Goal: Task Accomplishment & Management: Manage account settings

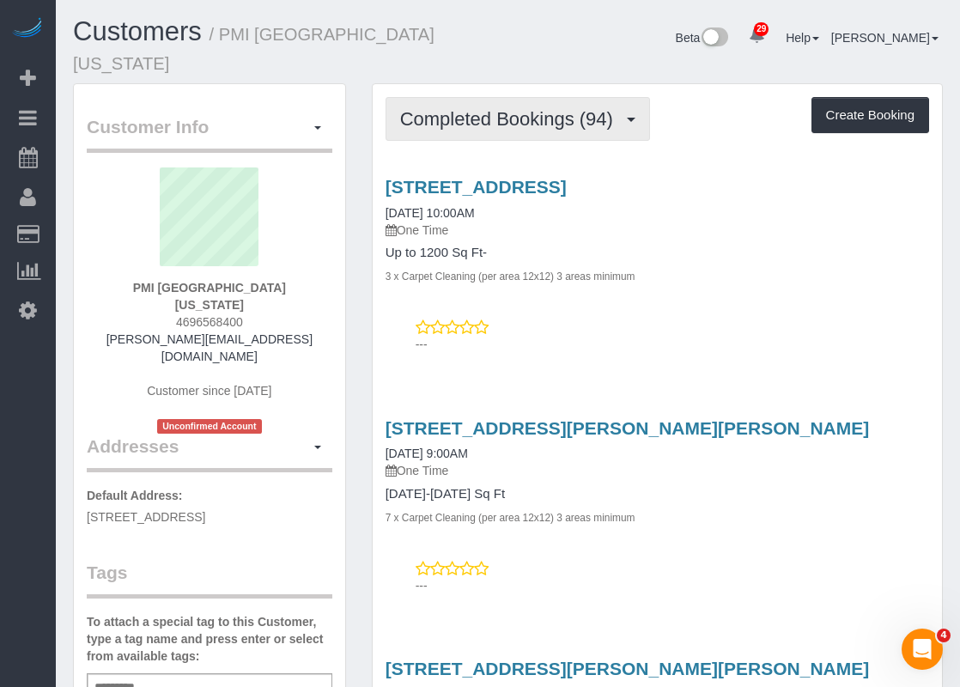
click at [570, 108] on span "Completed Bookings (94)" at bounding box center [511, 118] width 222 height 21
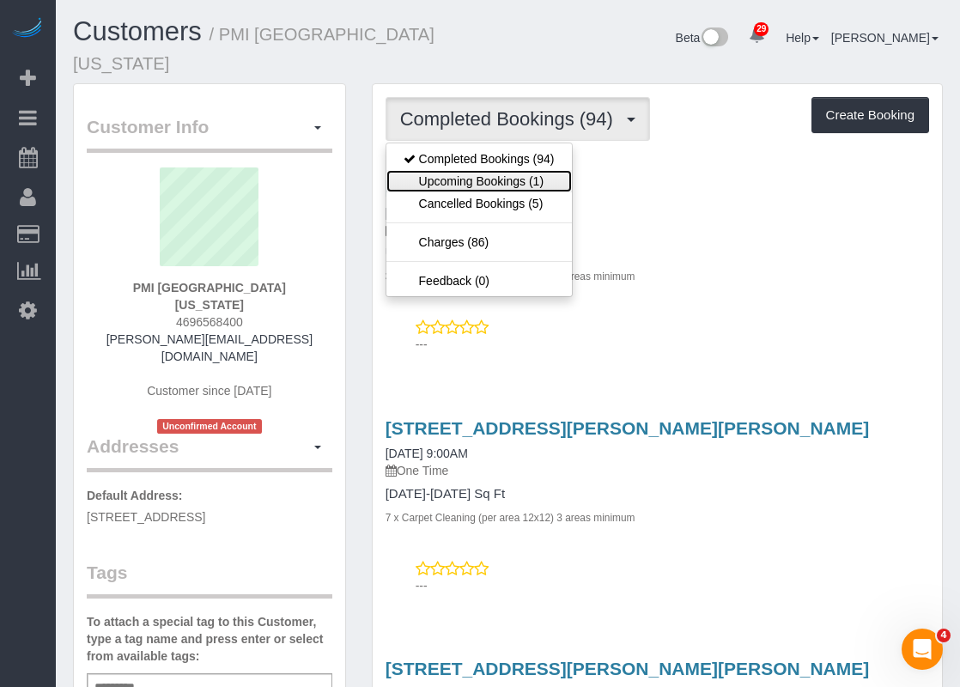
click at [539, 170] on link "Upcoming Bookings (1)" at bounding box center [478, 181] width 185 height 22
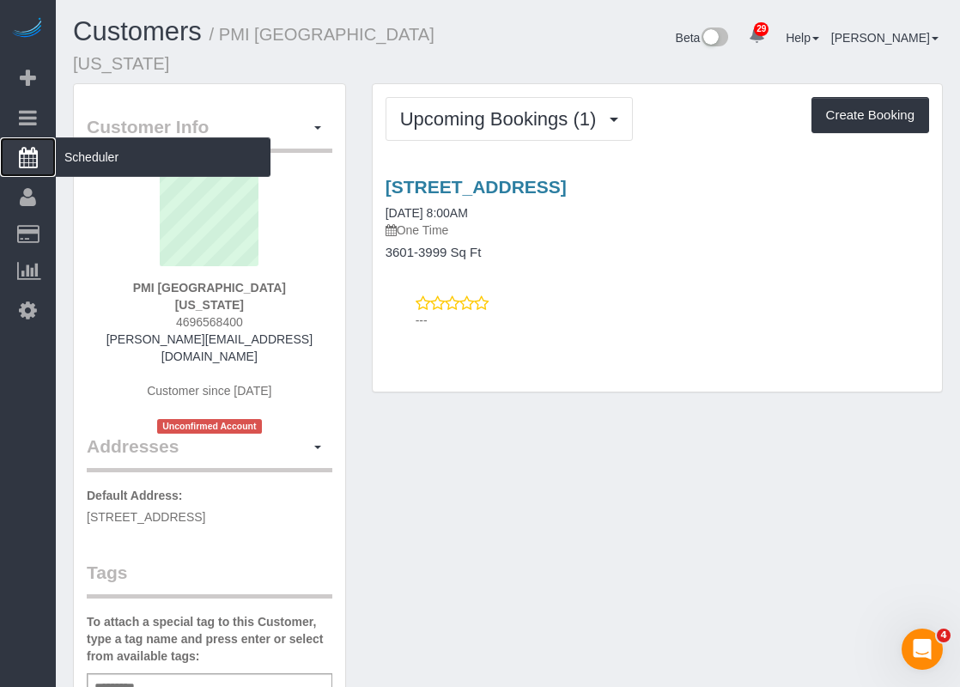
click at [54, 143] on link "Scheduler" at bounding box center [28, 157] width 56 height 40
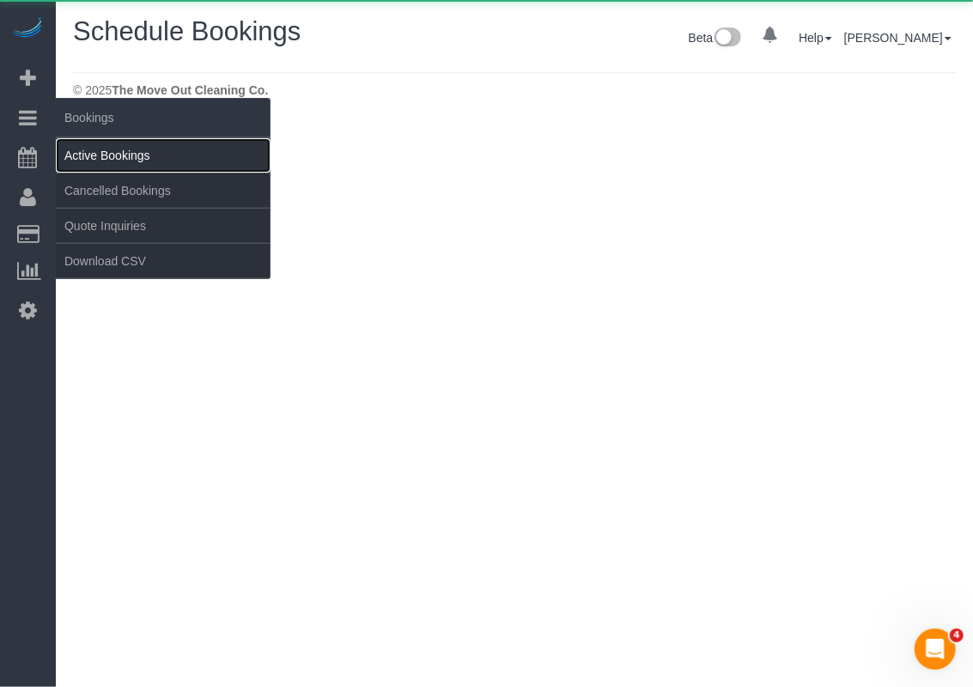
click at [103, 148] on link "Active Bookings" at bounding box center [163, 155] width 215 height 34
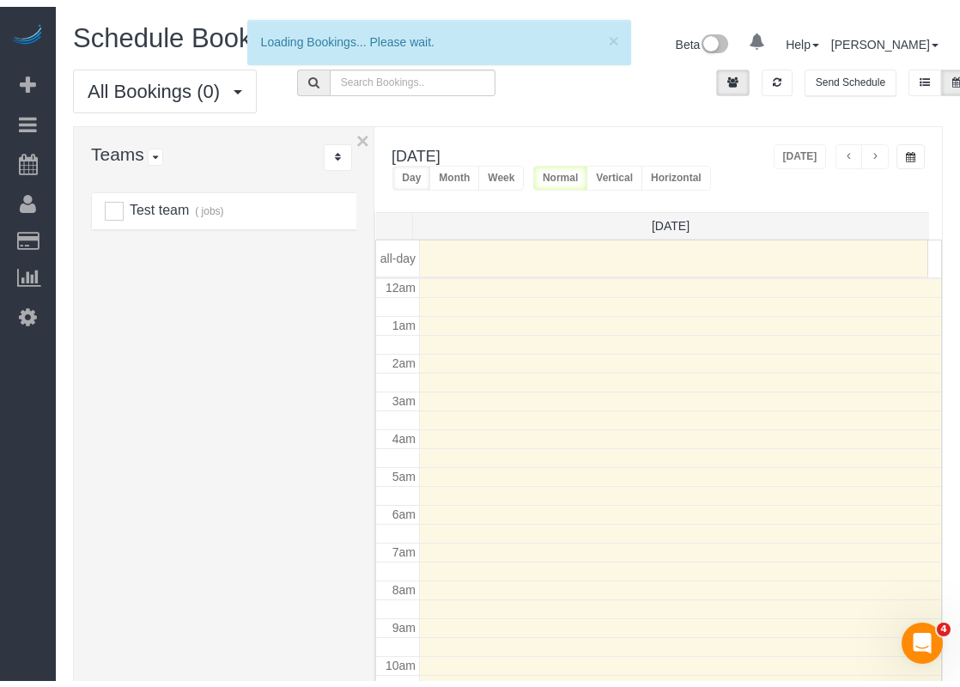
scroll to position [224, 0]
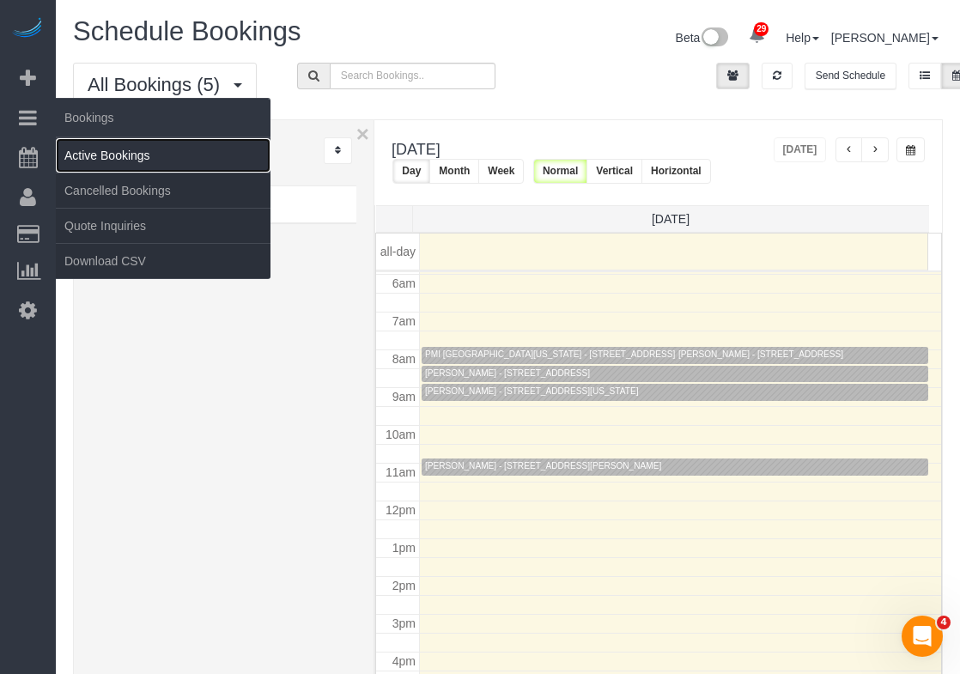
click at [70, 149] on link "Active Bookings" at bounding box center [163, 155] width 215 height 34
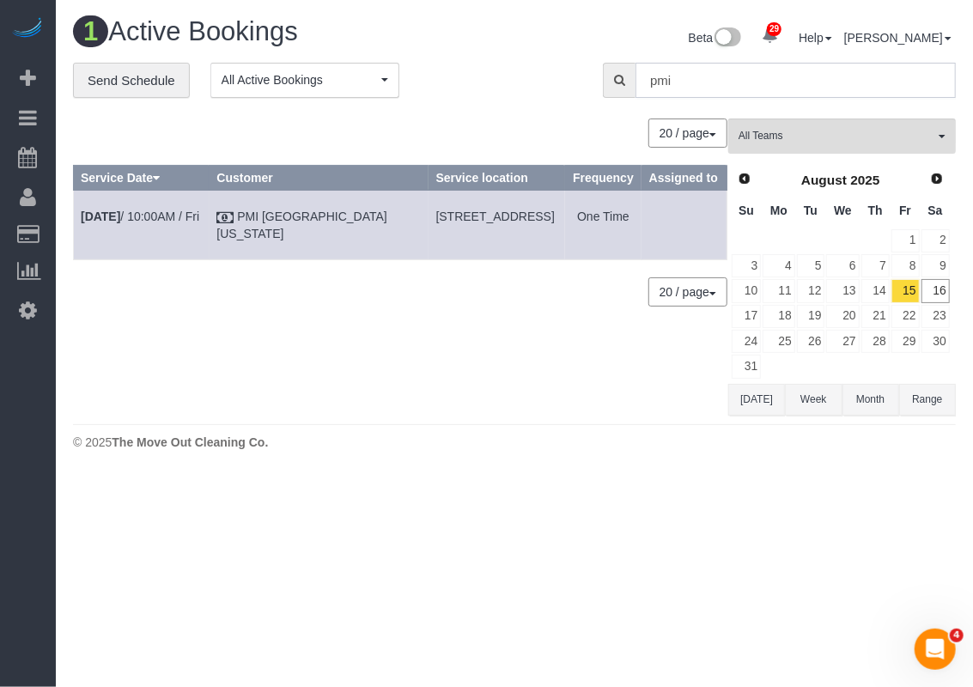
click at [711, 87] on input "pmi" at bounding box center [795, 80] width 320 height 35
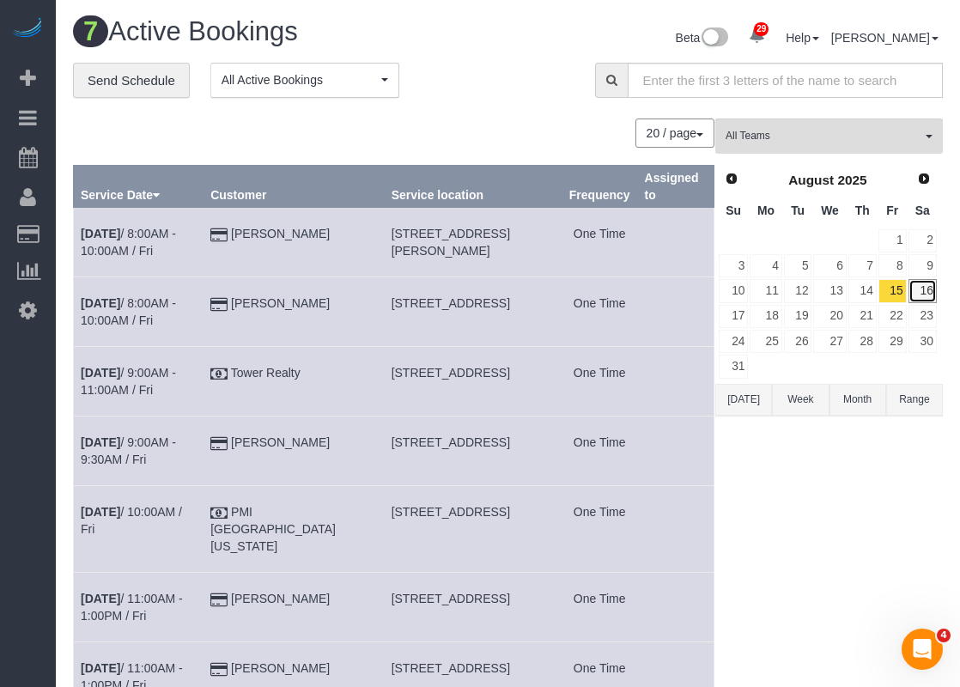
click at [927, 293] on link "16" at bounding box center [923, 290] width 28 height 23
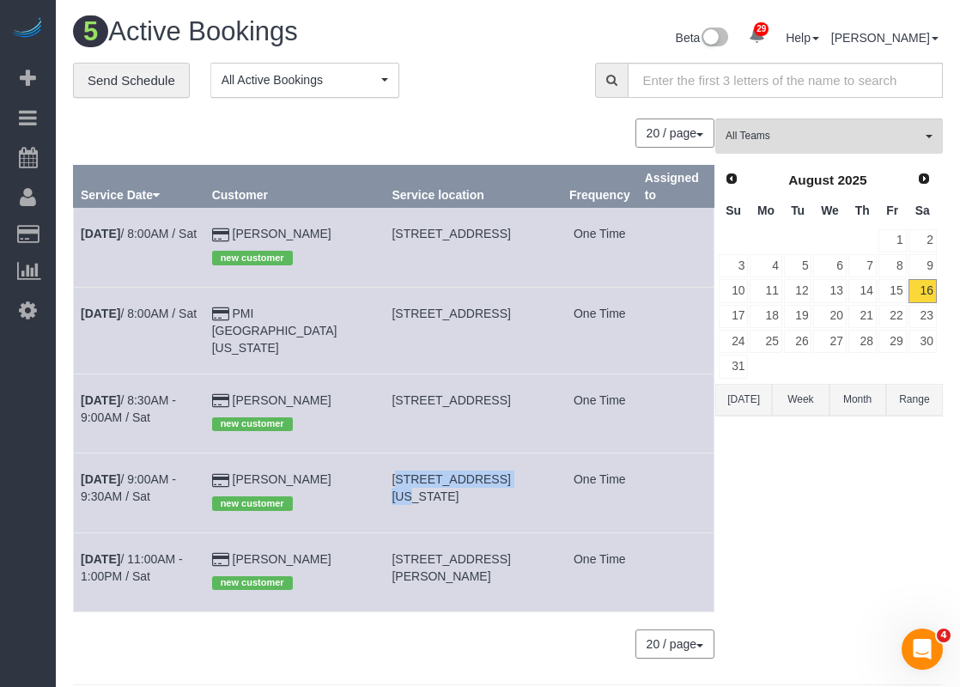
drag, startPoint x: 383, startPoint y: 481, endPoint x: 484, endPoint y: 472, distance: 101.7
click at [484, 472] on td "[STREET_ADDRESS][US_STATE]" at bounding box center [473, 492] width 177 height 79
copy span "[STREET_ADDRESS][US_STATE]"
drag, startPoint x: 446, startPoint y: 497, endPoint x: 385, endPoint y: 479, distance: 63.6
click at [385, 479] on td "[STREET_ADDRESS][US_STATE]" at bounding box center [473, 492] width 177 height 79
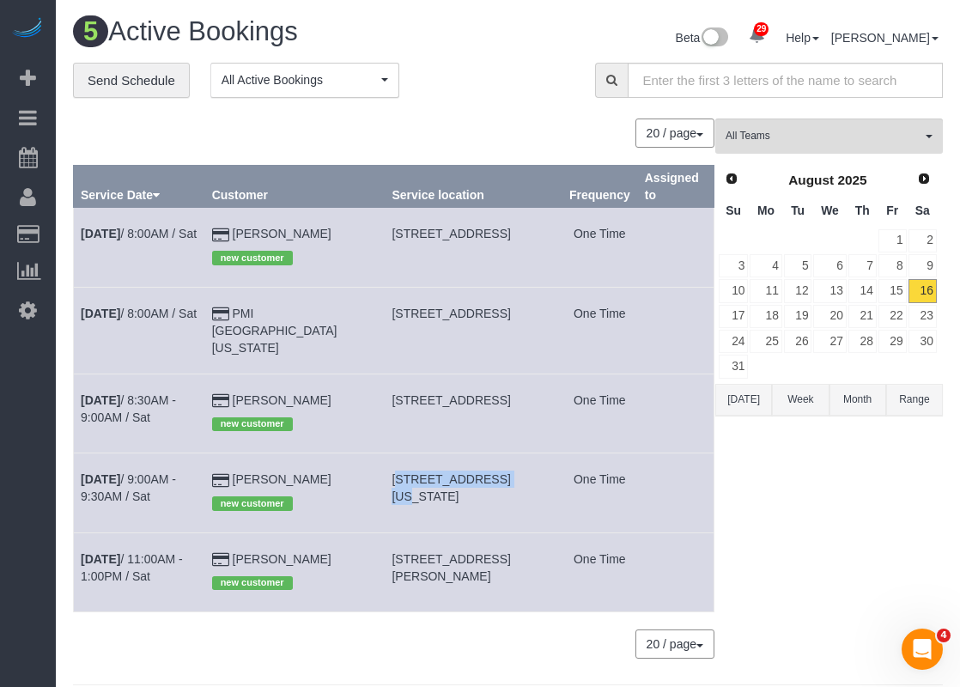
copy span "[STREET_ADDRESS][US_STATE]"
click at [113, 484] on td "[DATE] 9:00AM - 9:30AM / Sat" at bounding box center [139, 492] width 131 height 79
click at [120, 480] on b "[DATE]" at bounding box center [101, 479] width 40 height 14
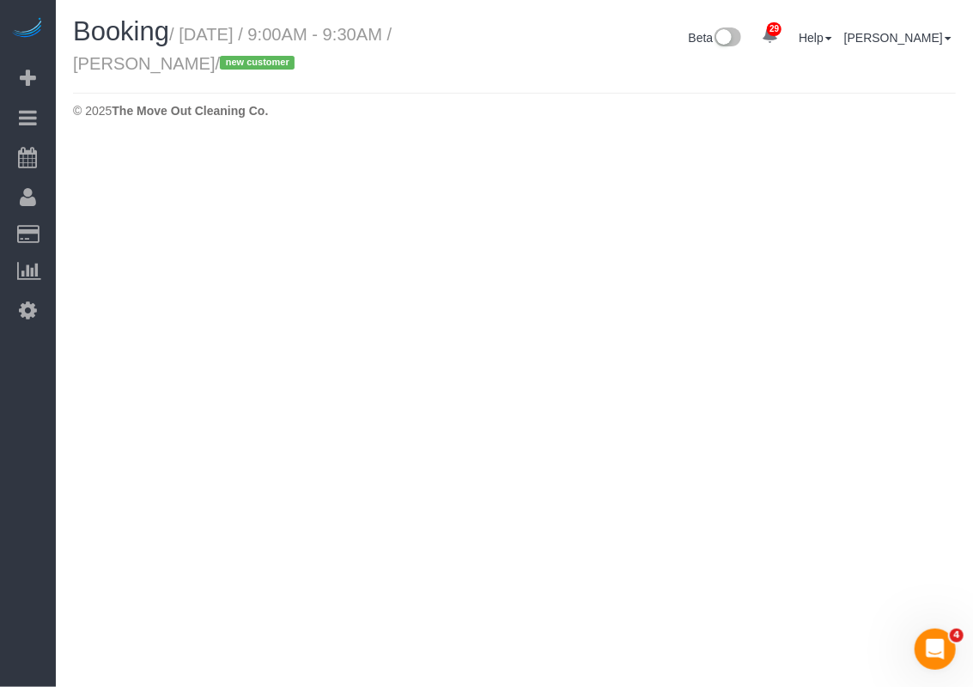
select select "[GEOGRAPHIC_DATA]"
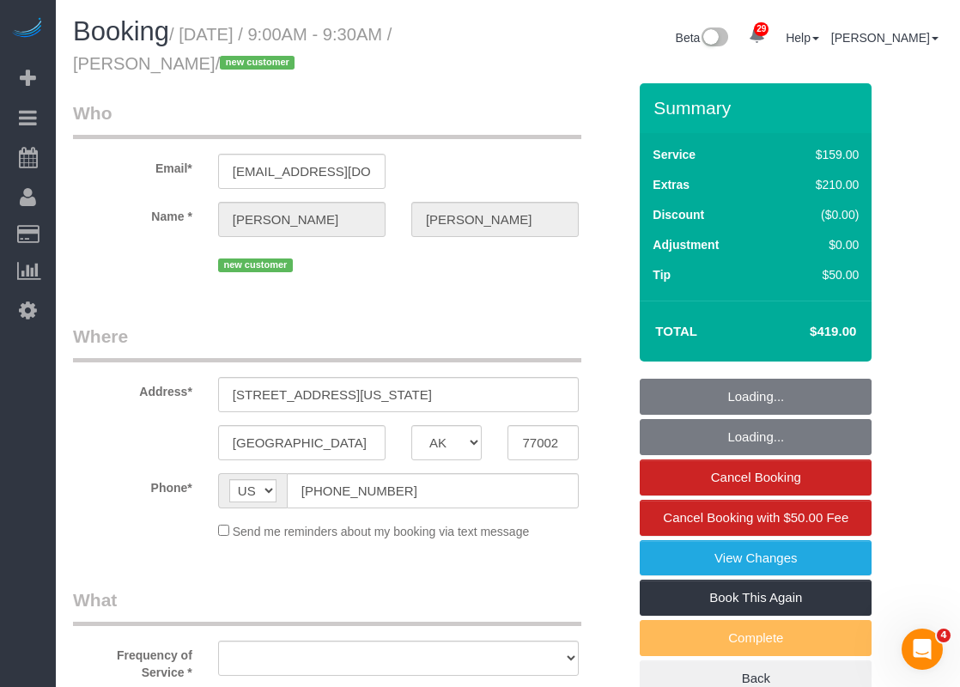
select select "string:fspay-ad5a09b6-8009-40bb-b993-b0df2101600f"
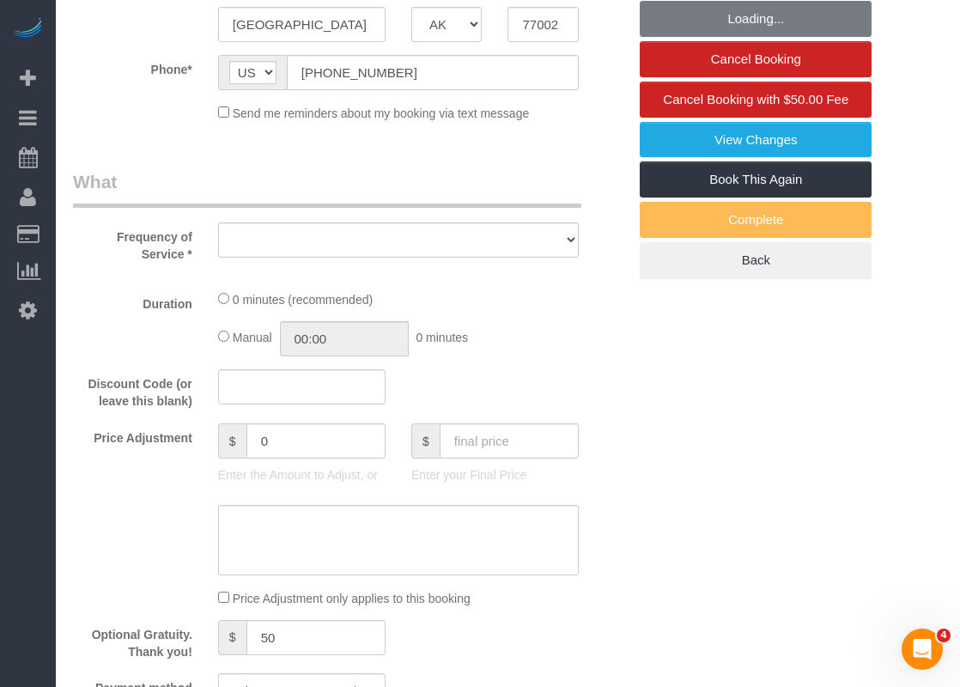
select select "object:3764"
select select "3"
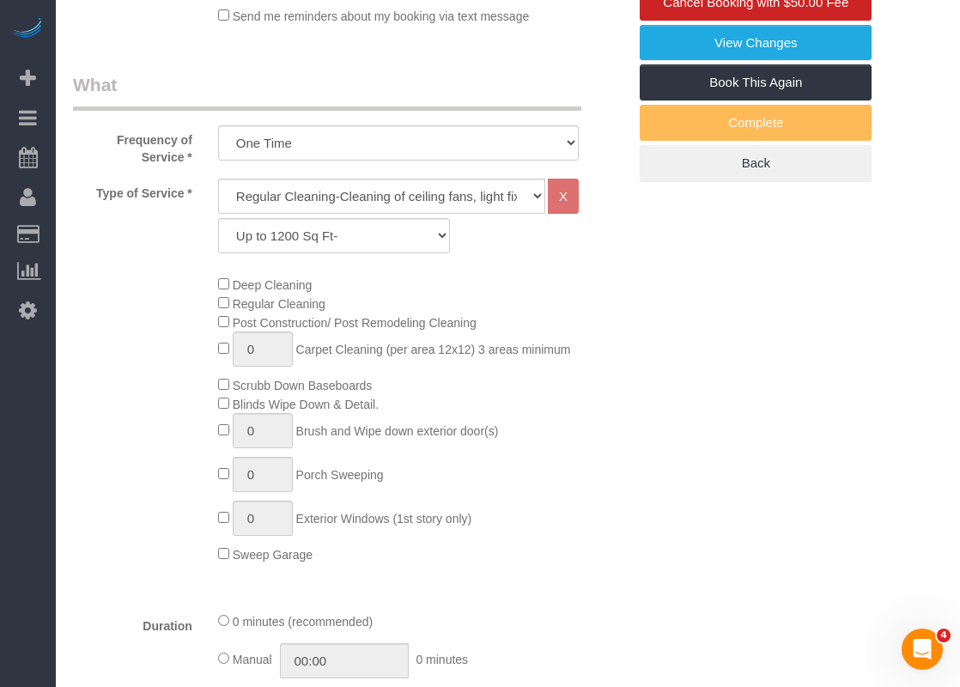
select select "object:3848"
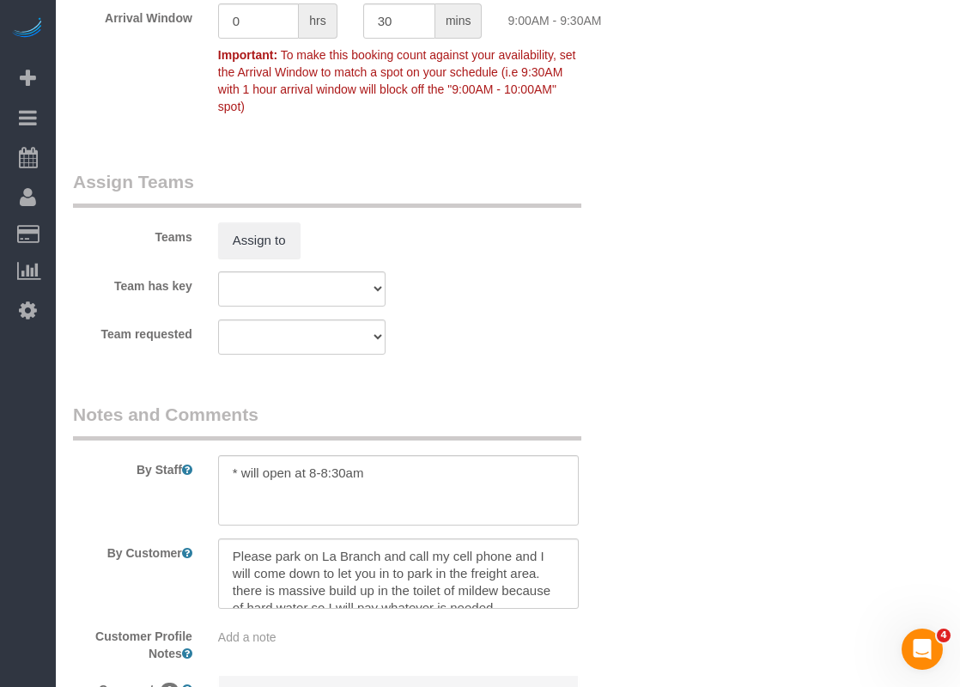
scroll to position [1803, 0]
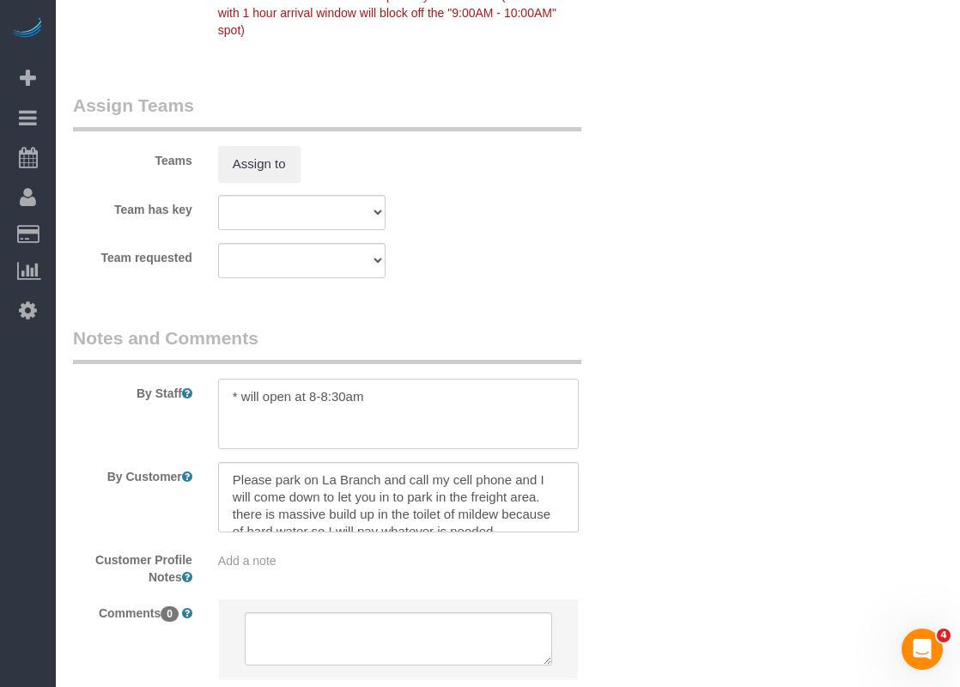
drag, startPoint x: 395, startPoint y: 408, endPoint x: 238, endPoint y: 406, distance: 157.2
click at [238, 406] on textarea at bounding box center [398, 414] width 361 height 70
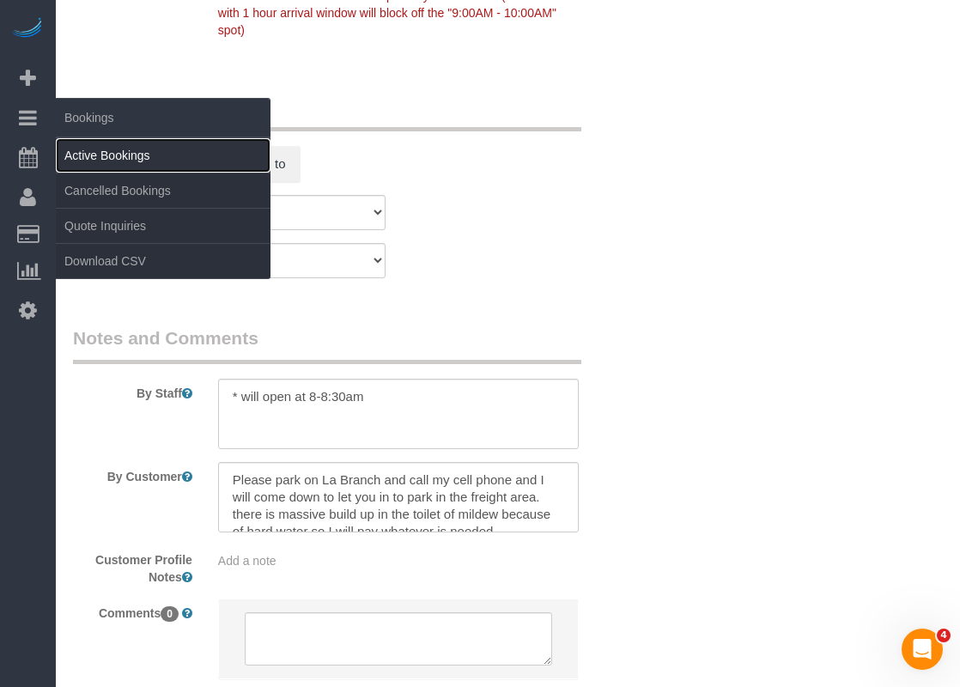
click at [100, 147] on link "Active Bookings" at bounding box center [163, 155] width 215 height 34
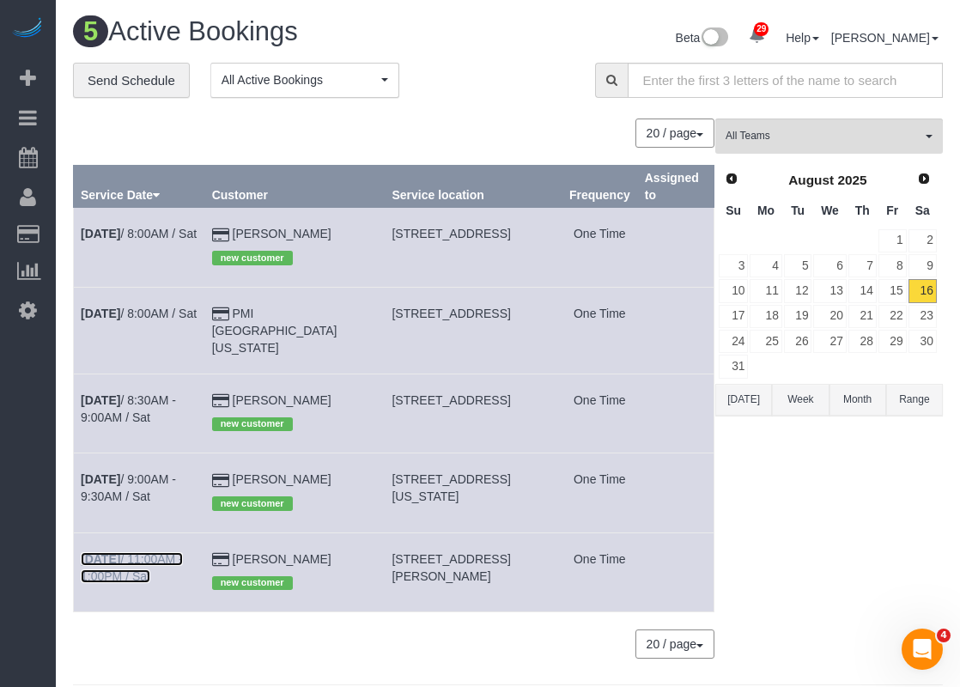
click at [162, 557] on link "Aug 16th / 11:00AM - 1:00PM / Sat" at bounding box center [132, 567] width 102 height 31
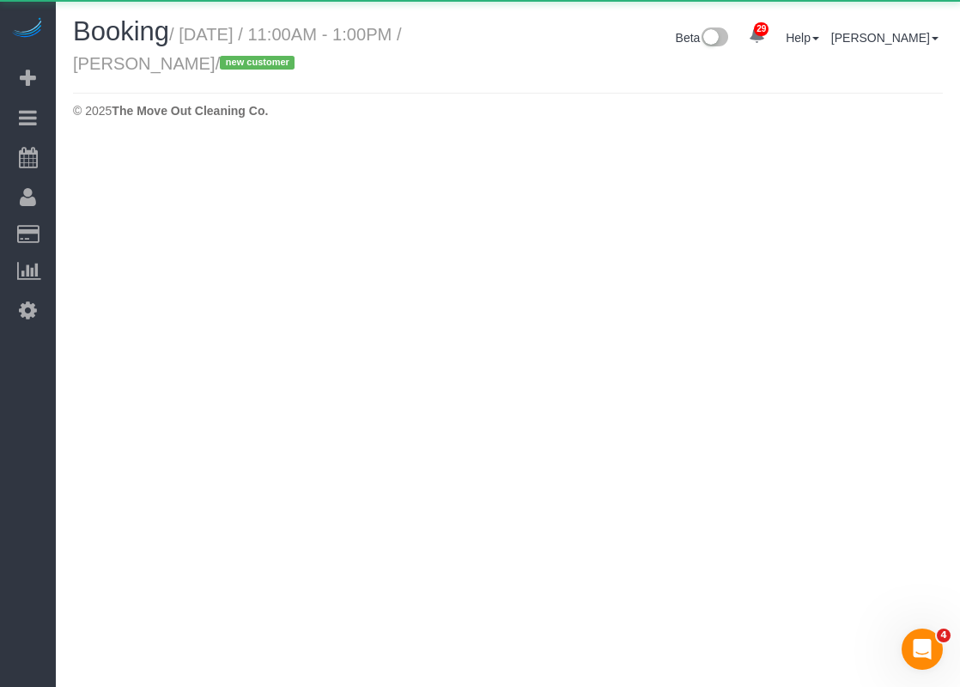
select select "[GEOGRAPHIC_DATA]"
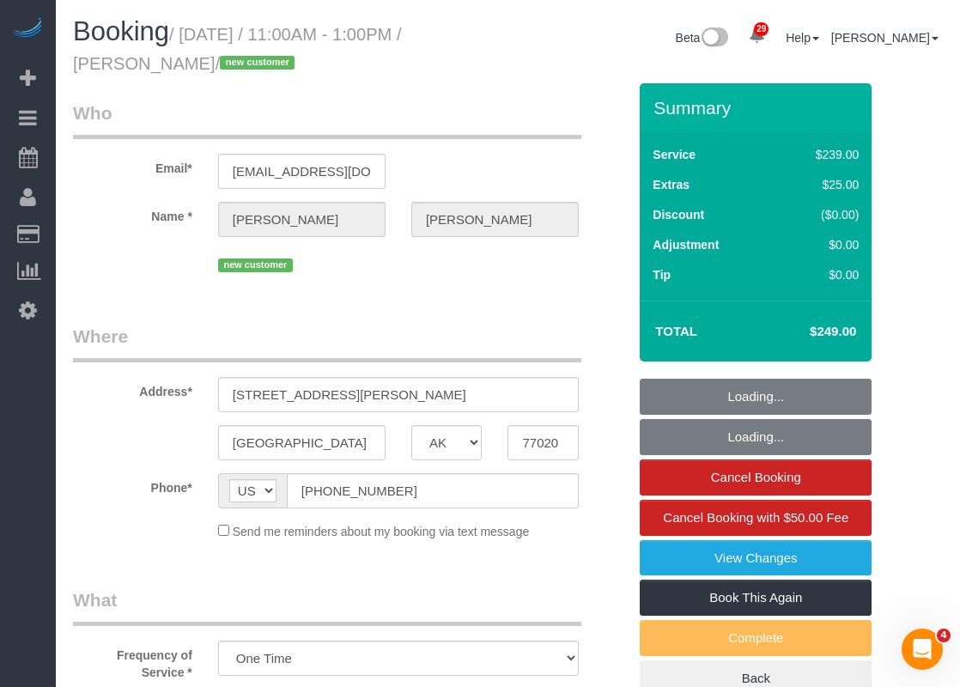
select select "object:4597"
select select "3"
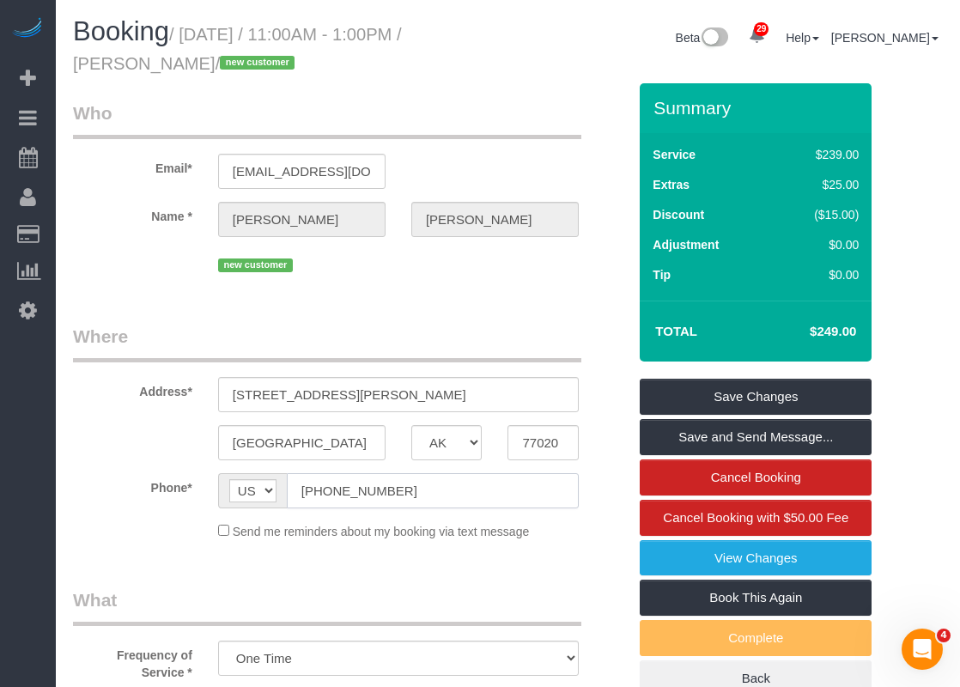
click at [462, 490] on input "[PHONE_NUMBER]" at bounding box center [433, 490] width 292 height 35
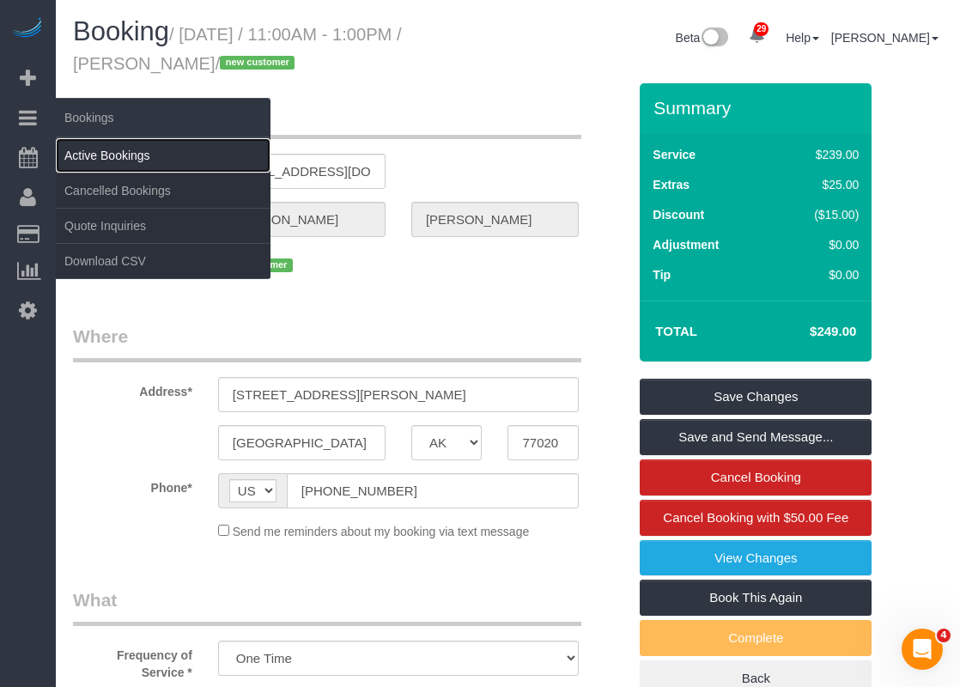
click at [86, 154] on link "Active Bookings" at bounding box center [163, 155] width 215 height 34
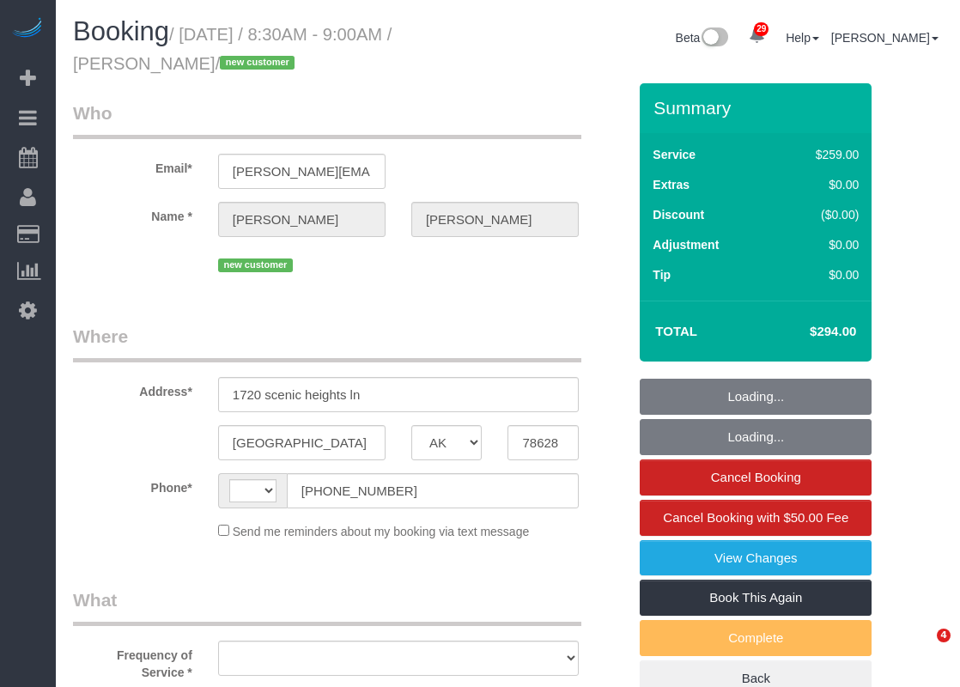
select select "[GEOGRAPHIC_DATA]"
select select "string:US"
select select "object:1000"
select select "3"
select select "object:1087"
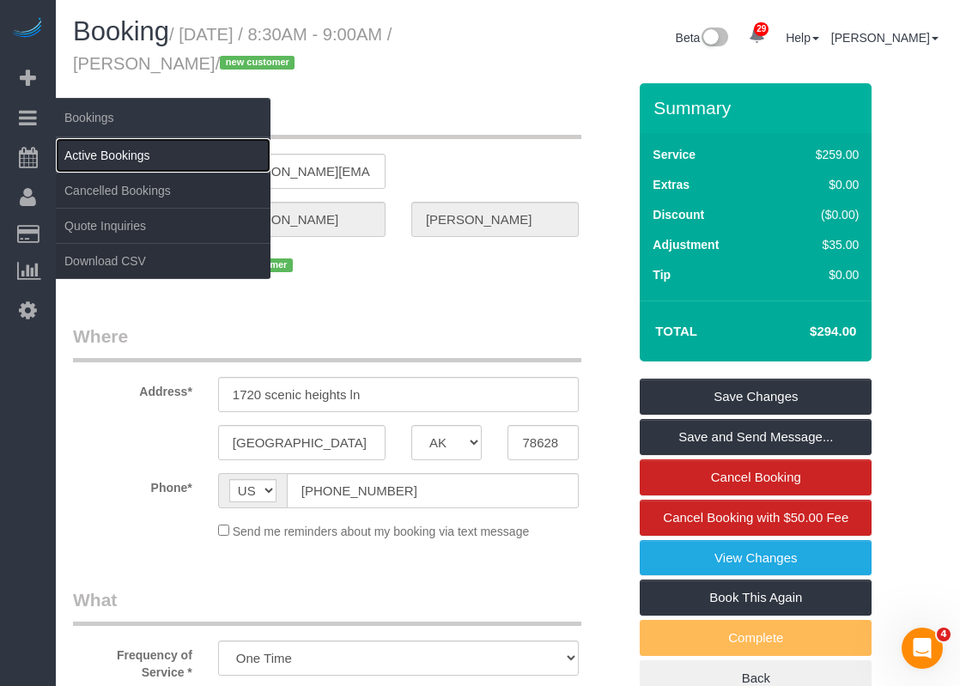
click at [98, 143] on link "Active Bookings" at bounding box center [163, 155] width 215 height 34
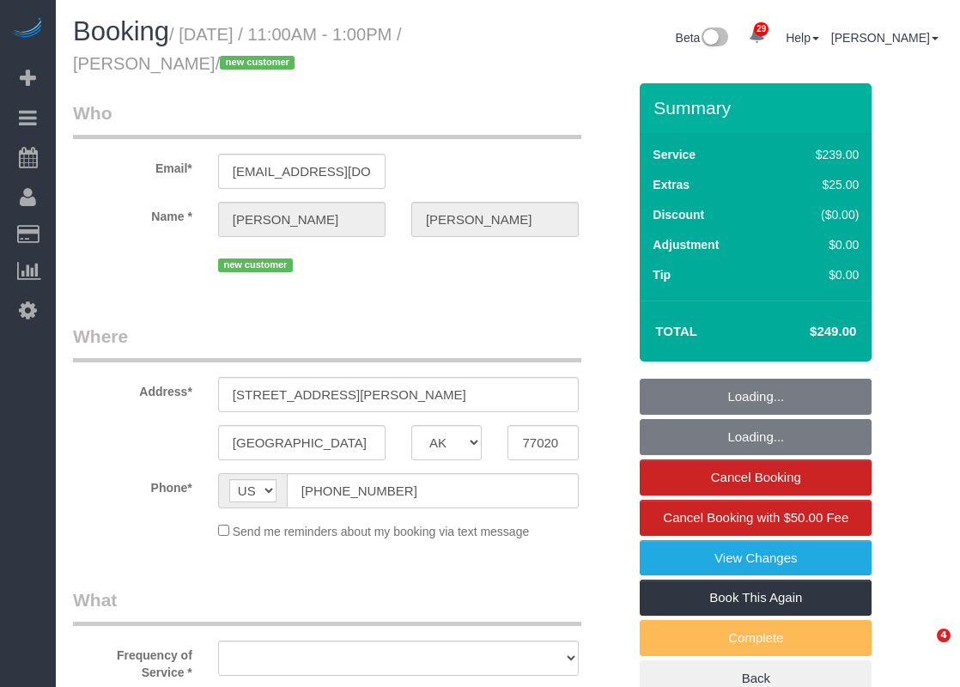
select select "[GEOGRAPHIC_DATA]"
select select "object:834"
select select "3"
select select "object:896"
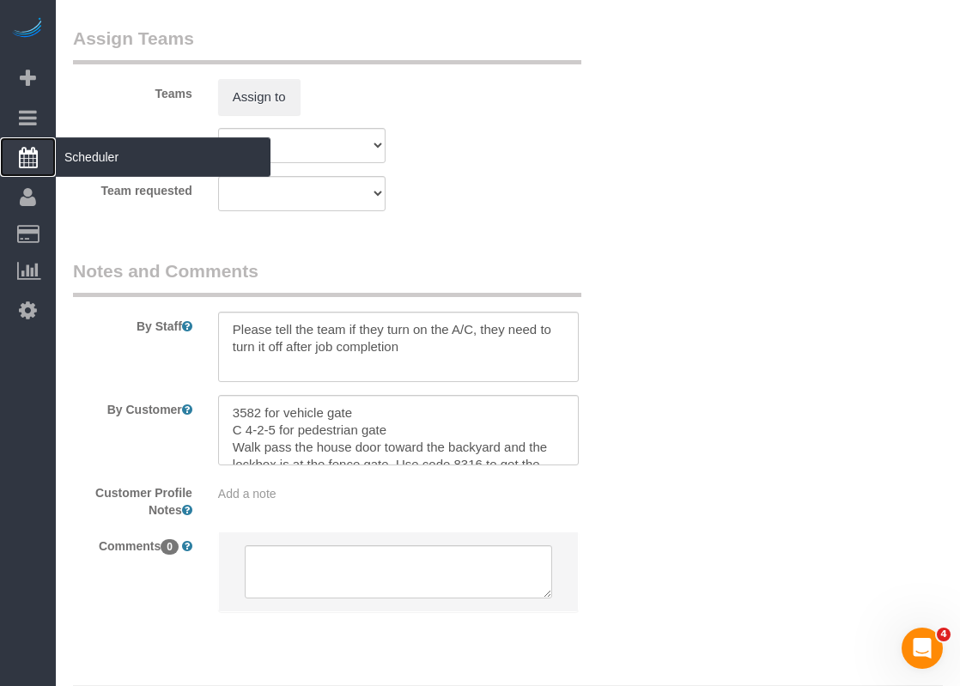
click at [70, 146] on span "Scheduler" at bounding box center [163, 157] width 215 height 40
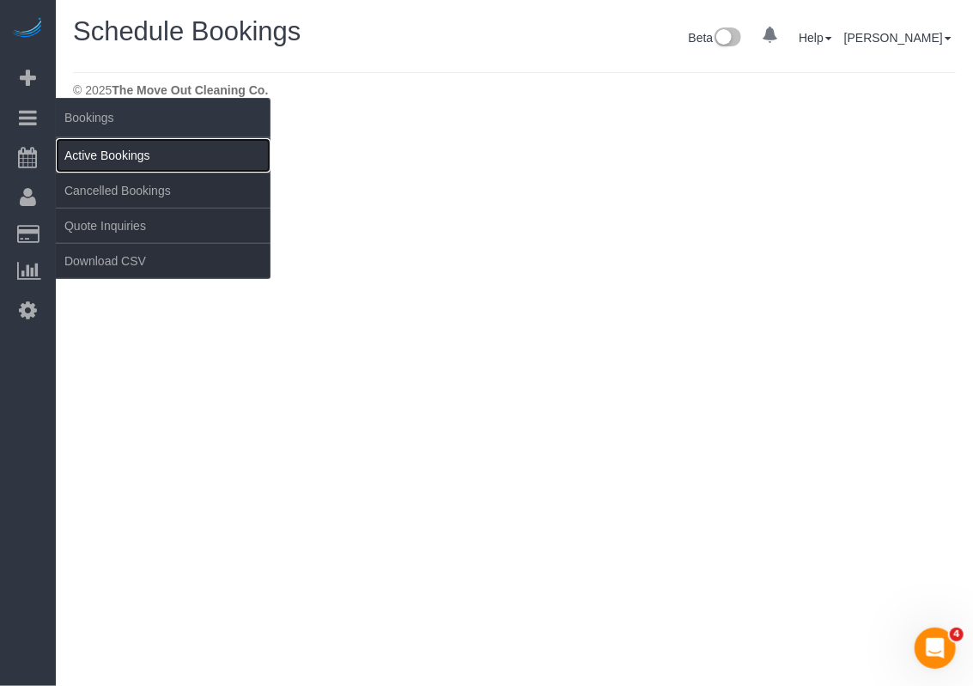
click at [89, 157] on link "Active Bookings" at bounding box center [163, 155] width 215 height 34
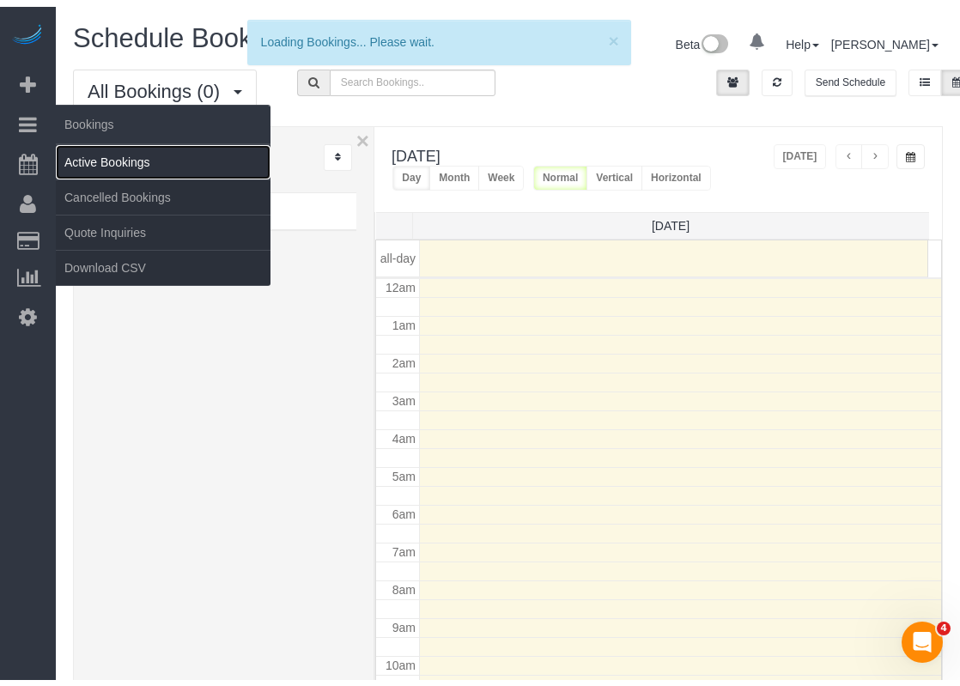
scroll to position [224, 0]
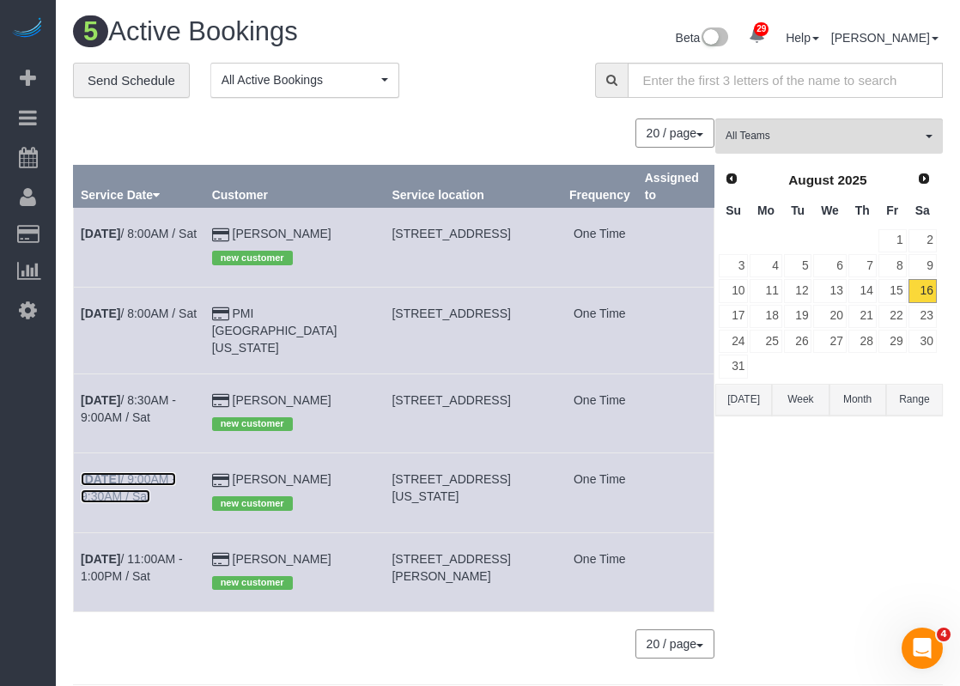
click at [175, 482] on link "[DATE] 9:00AM - 9:30AM / Sat" at bounding box center [128, 487] width 95 height 31
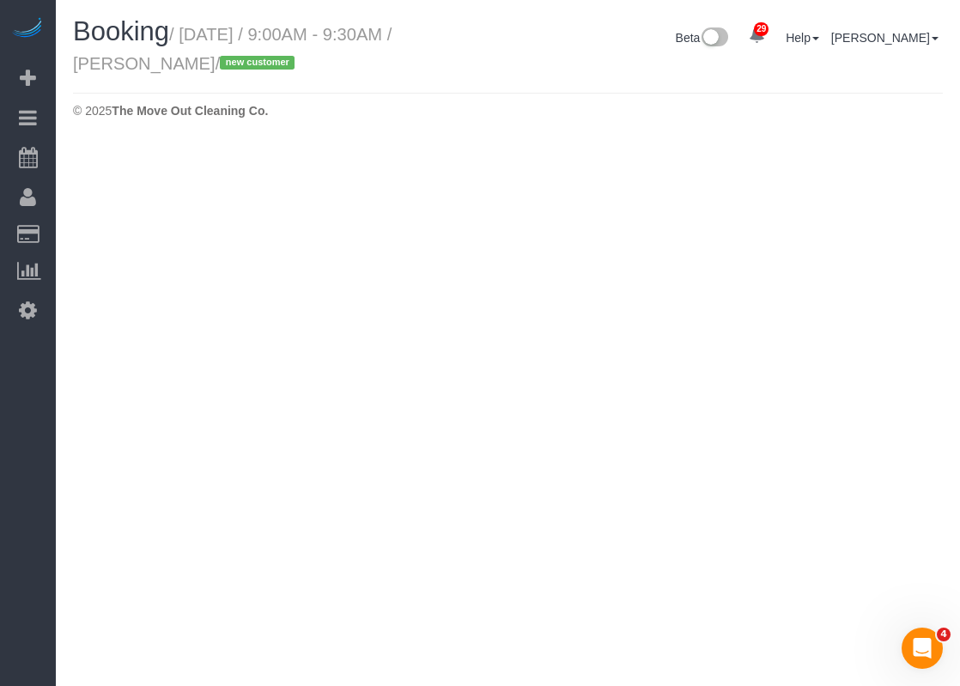
select select "[GEOGRAPHIC_DATA]"
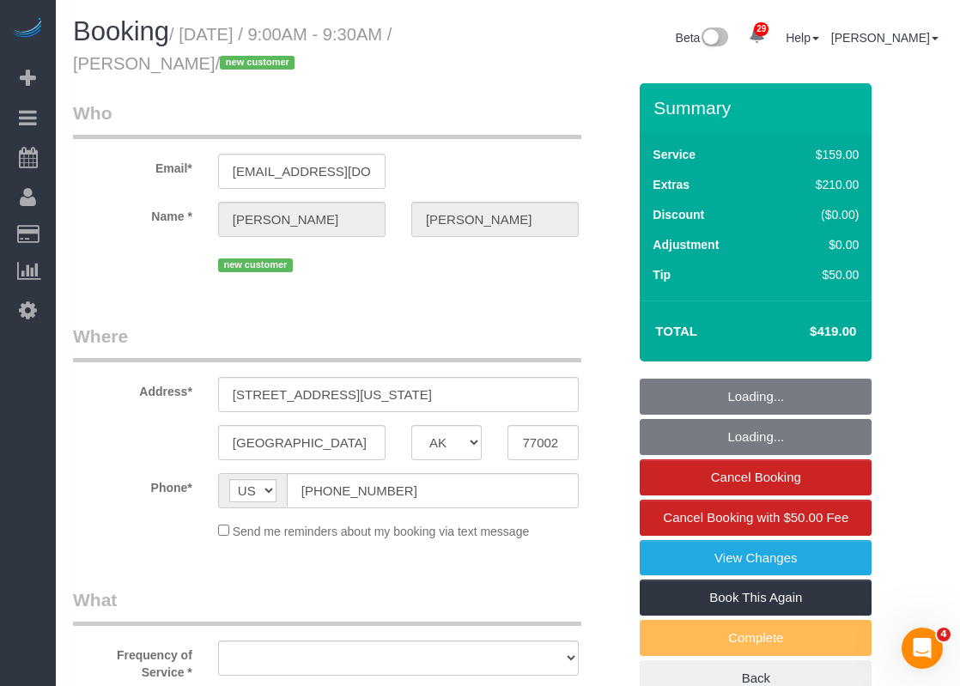
select select "string:fspay-ad5a09b6-8009-40bb-b993-b0df2101600f"
select select "object:2048"
select select "3"
select select "object:2107"
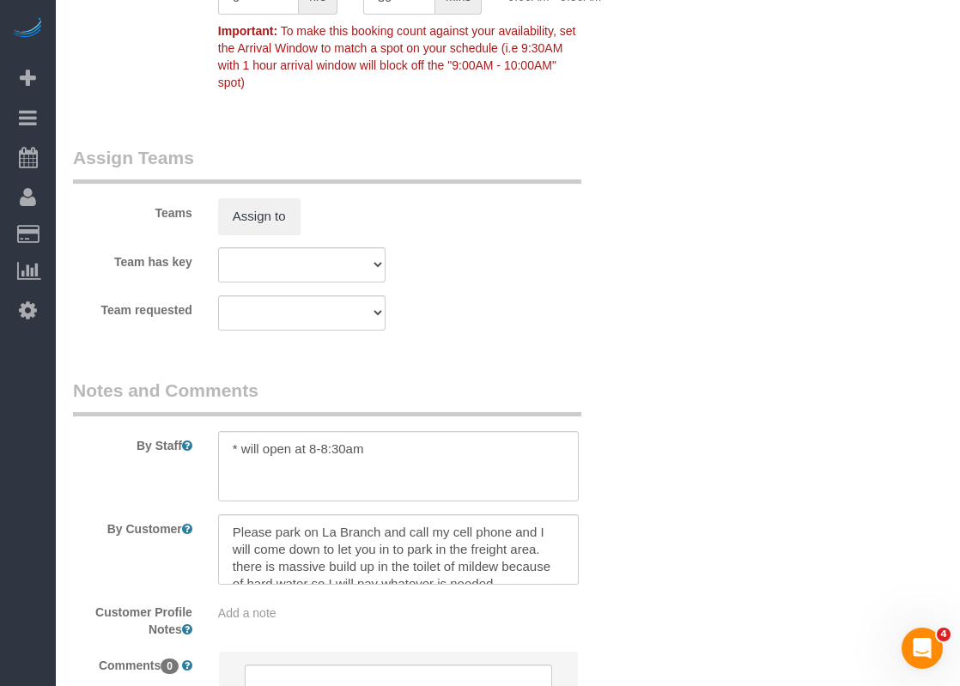
scroll to position [1803, 0]
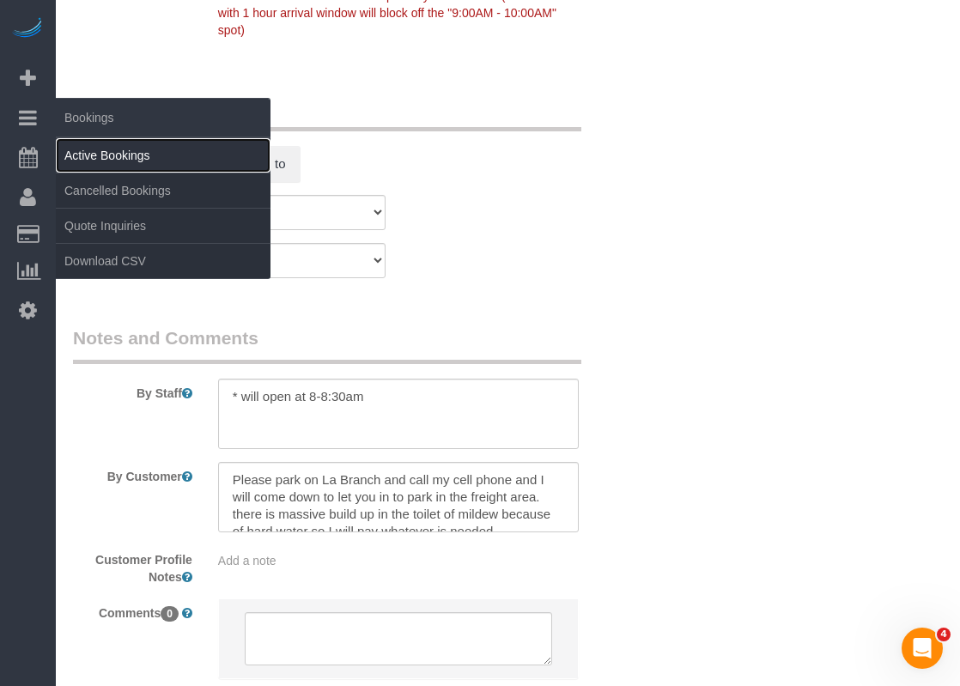
click at [105, 149] on link "Active Bookings" at bounding box center [163, 155] width 215 height 34
